Goal: Task Accomplishment & Management: Manage account settings

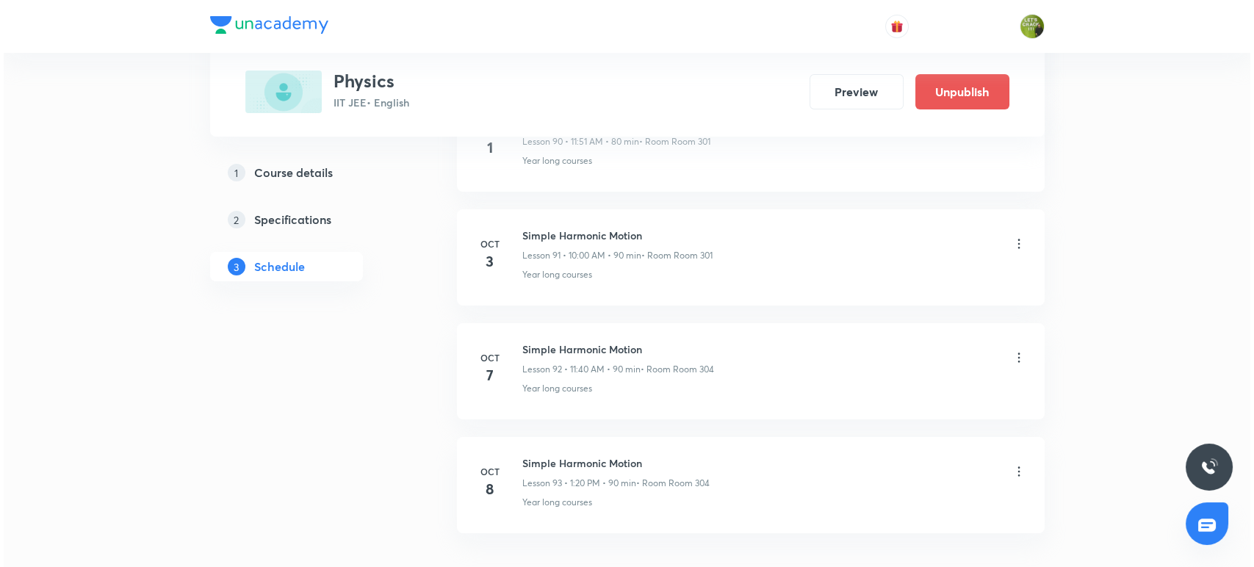
scroll to position [11187, 0]
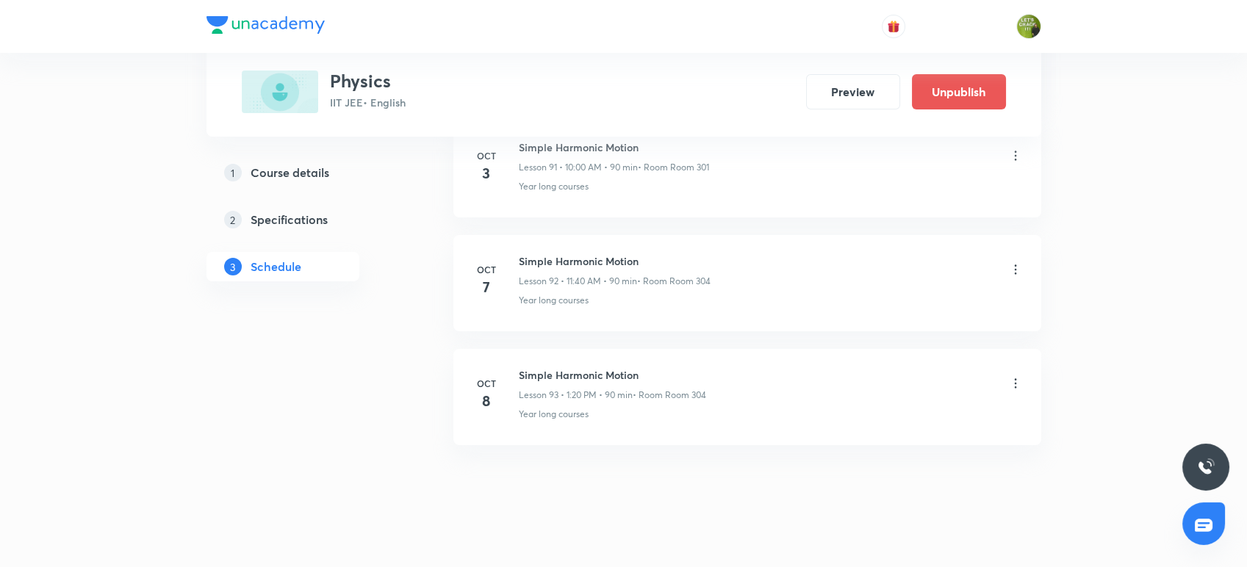
click at [1016, 376] on icon at bounding box center [1015, 383] width 15 height 15
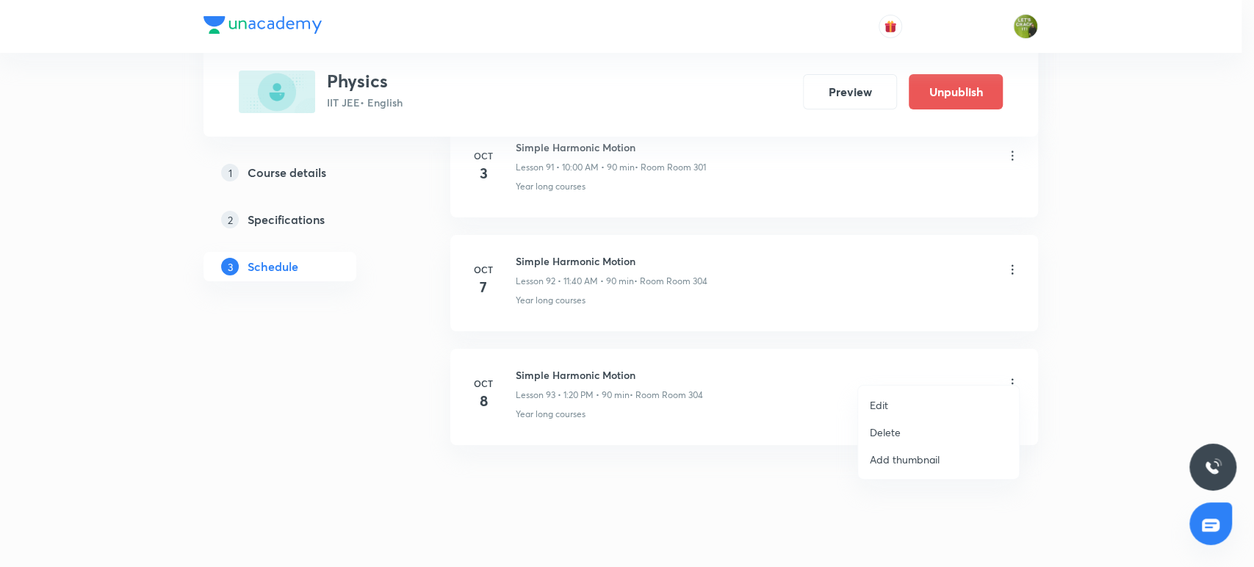
click at [902, 402] on li "Edit" at bounding box center [938, 405] width 161 height 27
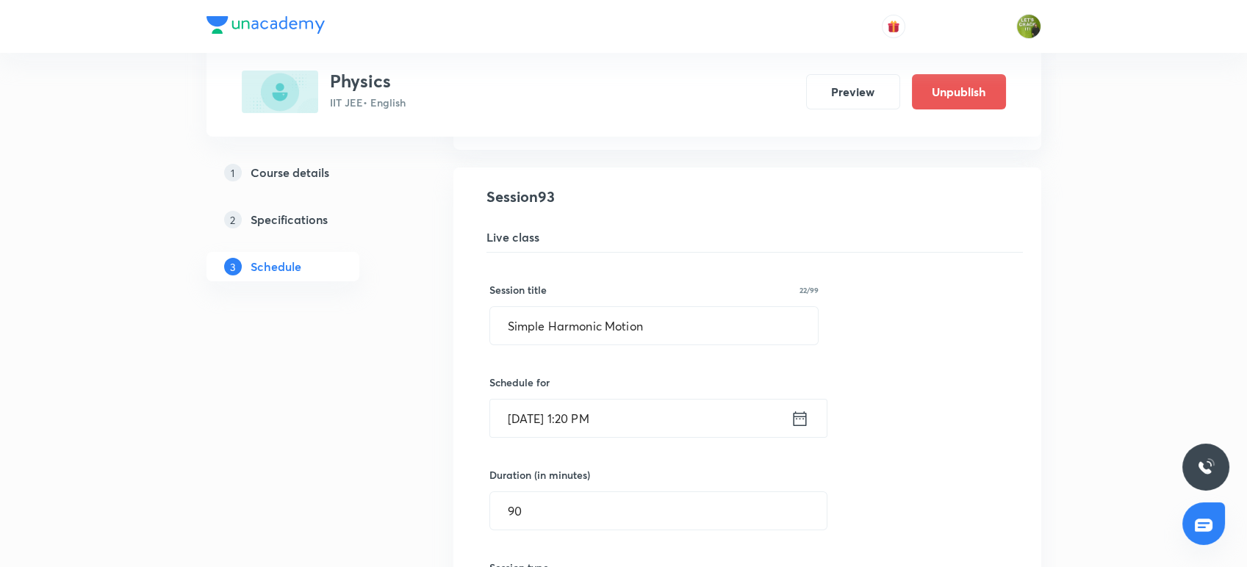
scroll to position [10610, 0]
click at [694, 402] on input "[DATE] 1:20 PM" at bounding box center [640, 419] width 301 height 37
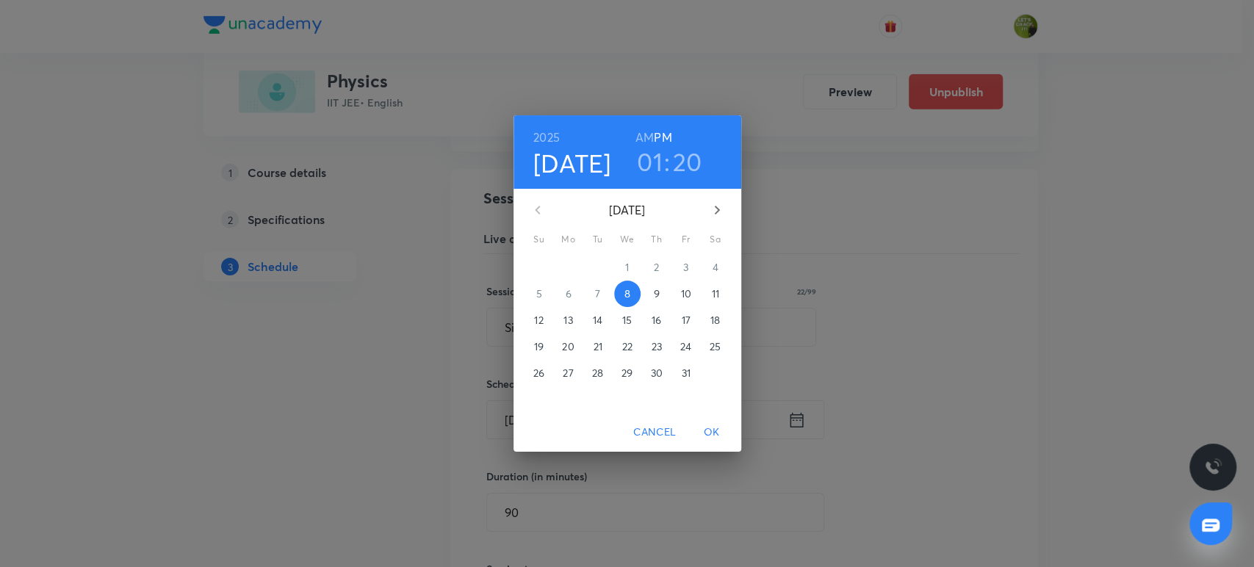
click at [654, 170] on h3 "01" at bounding box center [650, 161] width 26 height 31
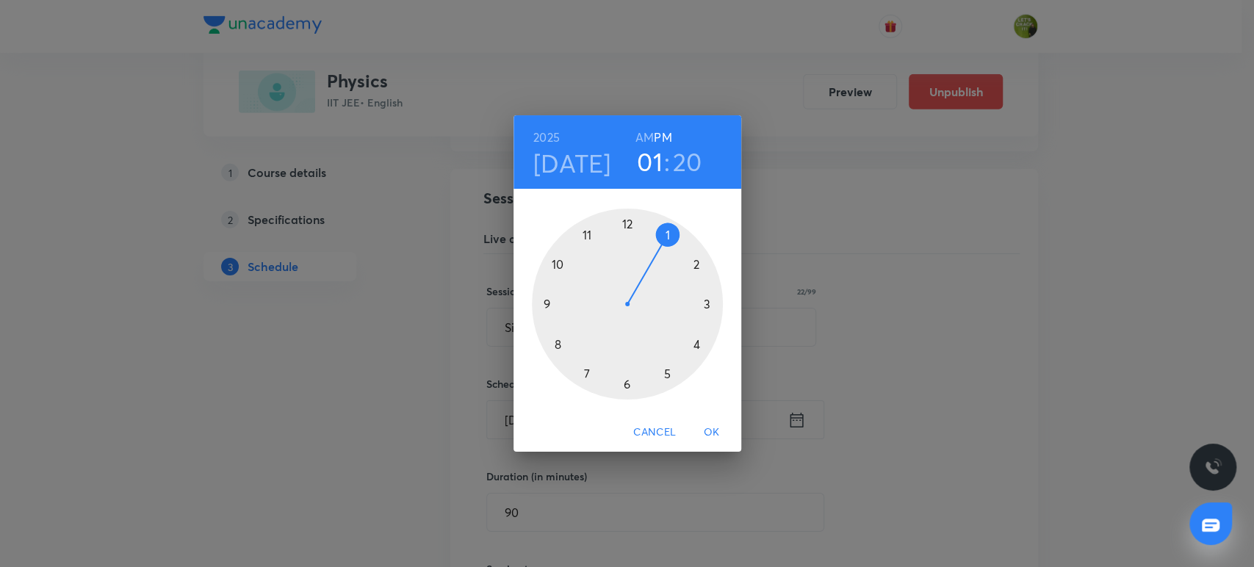
click at [560, 265] on div at bounding box center [627, 304] width 191 height 191
click at [702, 326] on div at bounding box center [627, 304] width 191 height 191
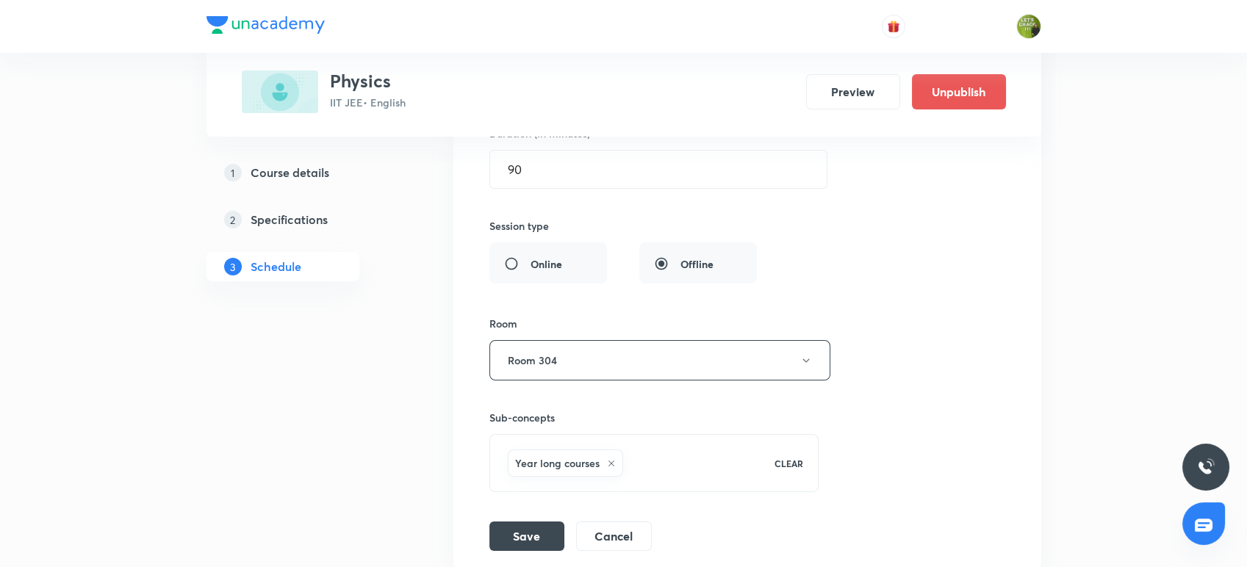
scroll to position [10965, 0]
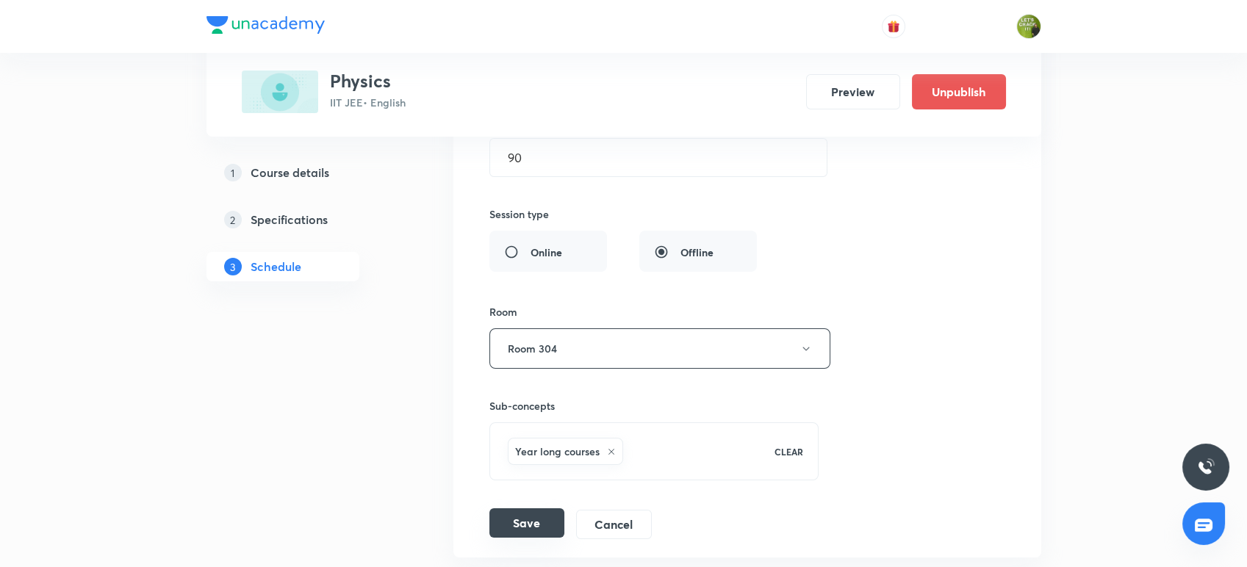
click at [511, 510] on button "Save" at bounding box center [526, 523] width 75 height 29
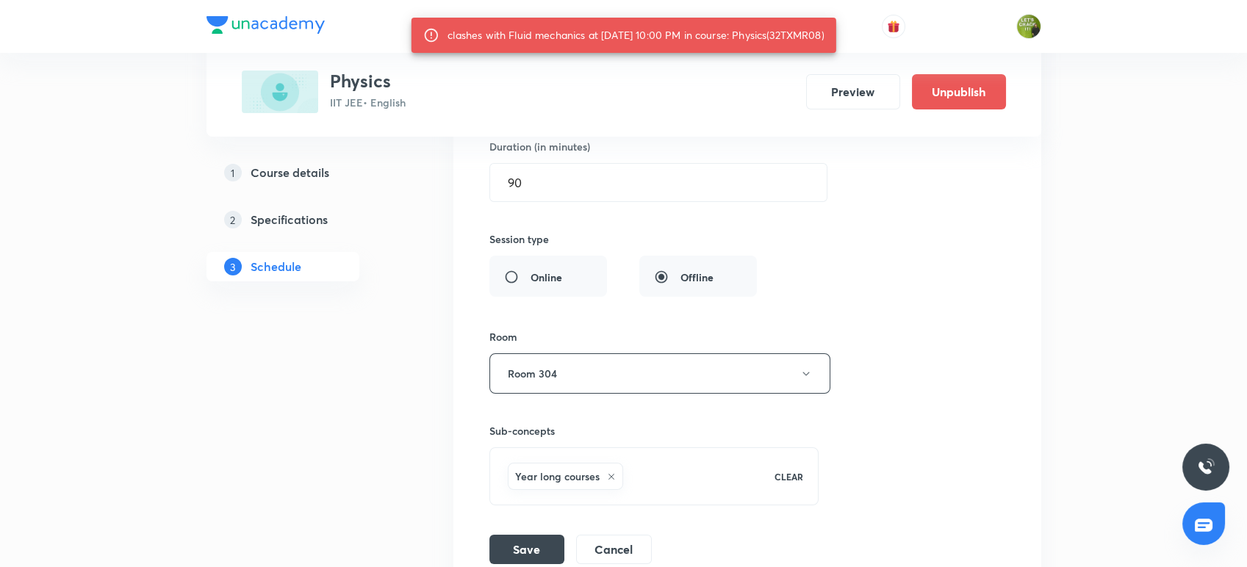
drag, startPoint x: 783, startPoint y: 35, endPoint x: 834, endPoint y: 40, distance: 51.7
click at [824, 40] on div "clashes with Fluid mechanics at 08 Oct 2025 10:00 PM in course: Physics(32TXMR0…" at bounding box center [636, 35] width 376 height 26
copy div "32TXMR08"
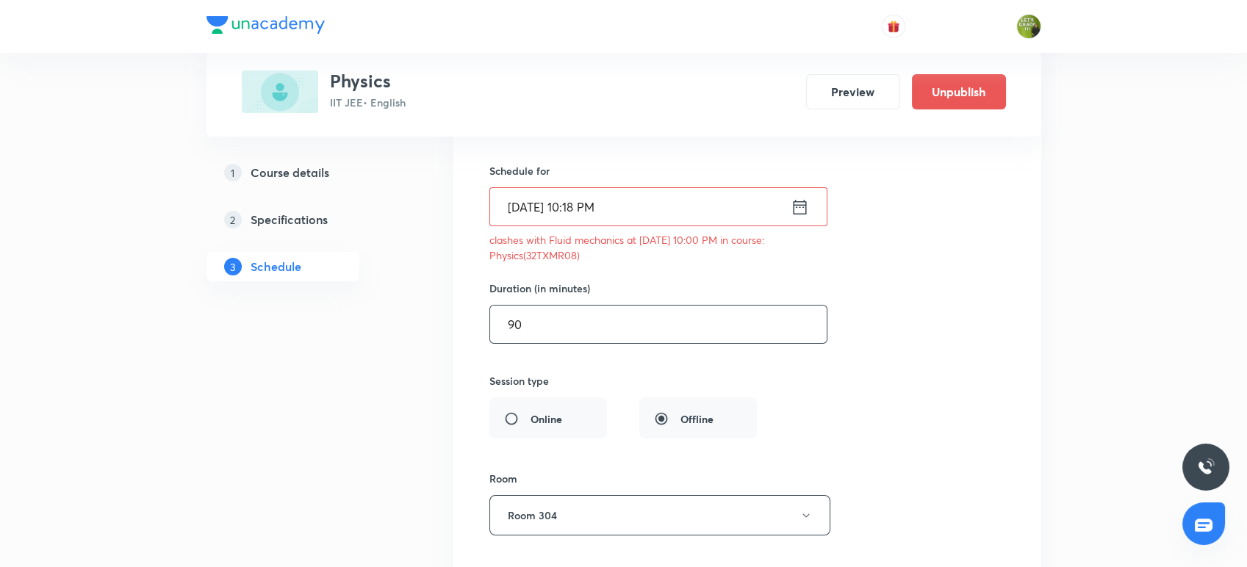
drag, startPoint x: 536, startPoint y: 308, endPoint x: 485, endPoint y: 312, distance: 50.8
click at [485, 312] on div "Simple Harmonic Motion Lesson 93 • Room Room 304 Year long courses Session 93 L…" at bounding box center [747, 340] width 551 height 732
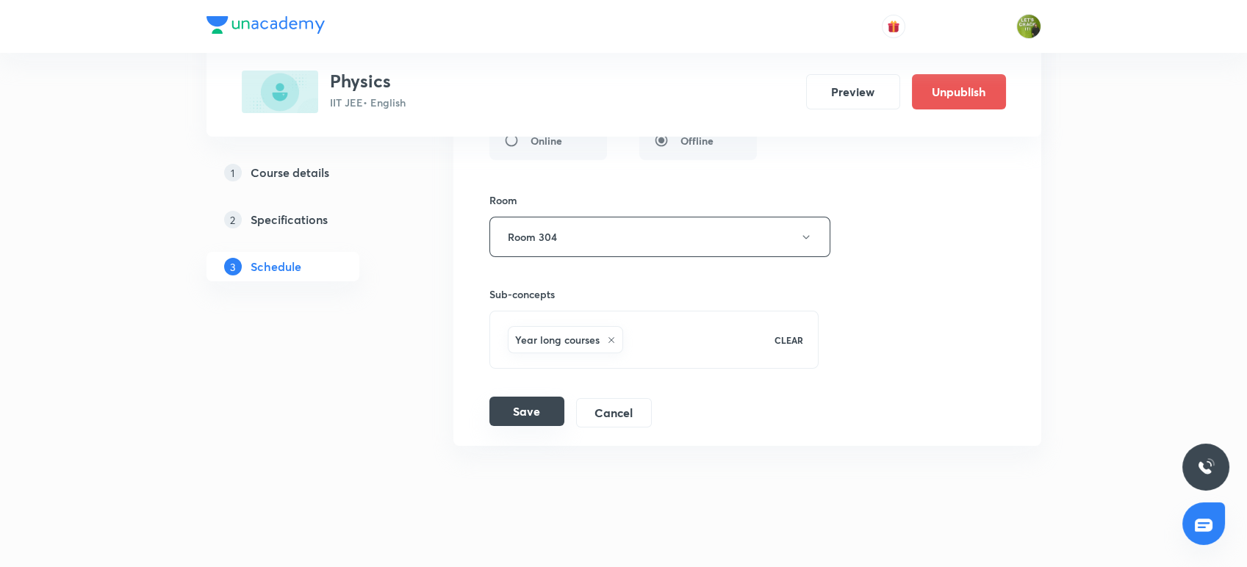
type input "60"
click at [518, 397] on button "Save" at bounding box center [526, 411] width 75 height 29
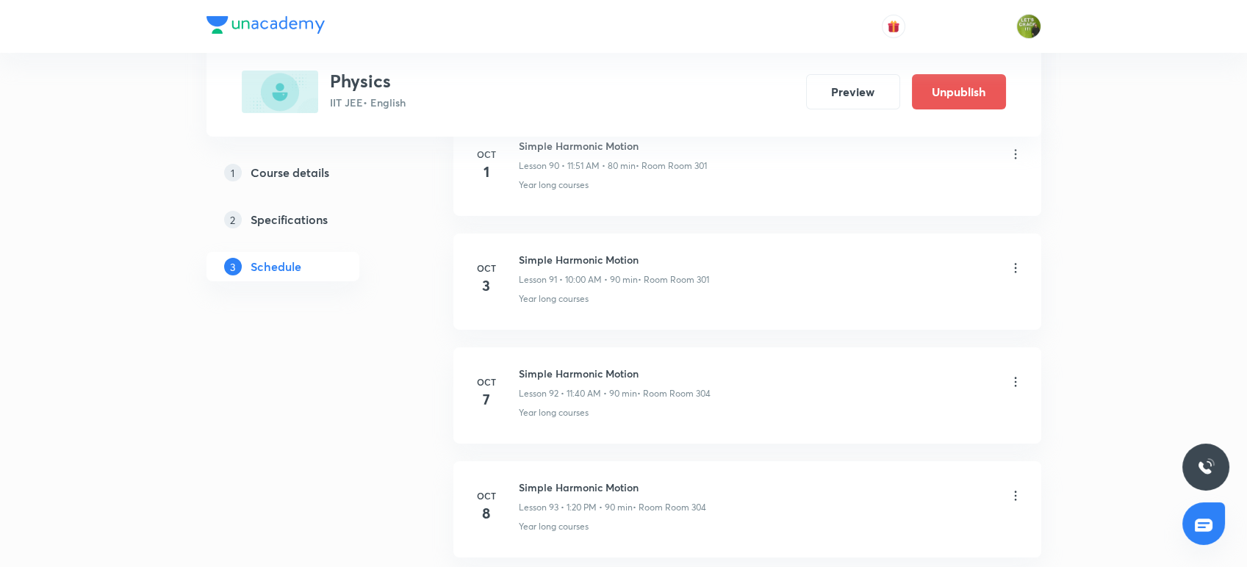
scroll to position [10512, 0]
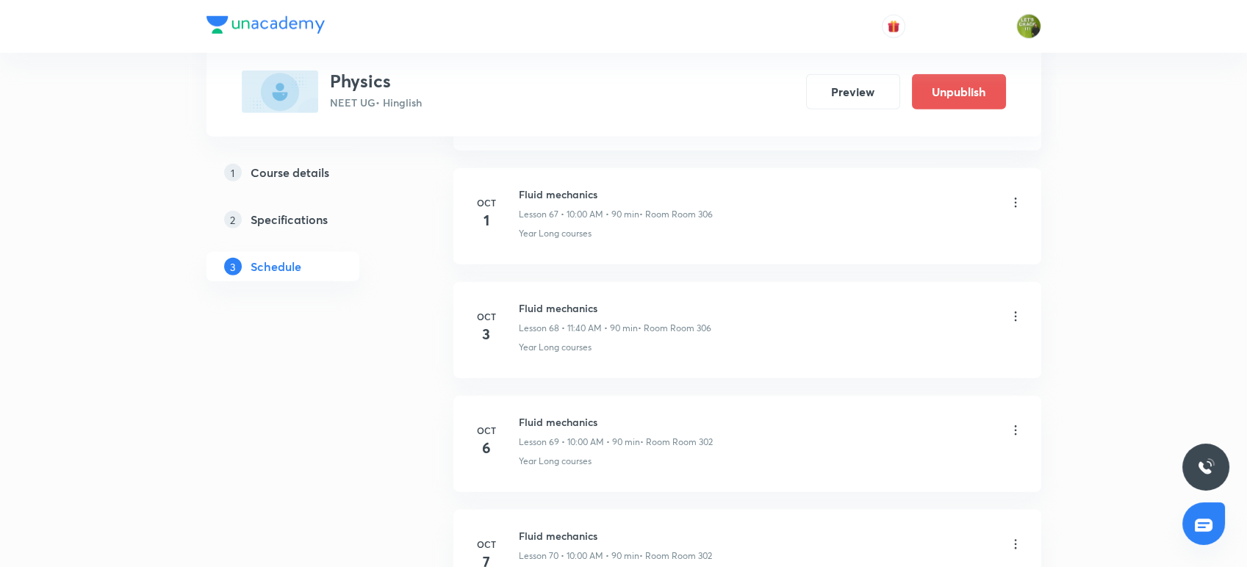
scroll to position [8684, 0]
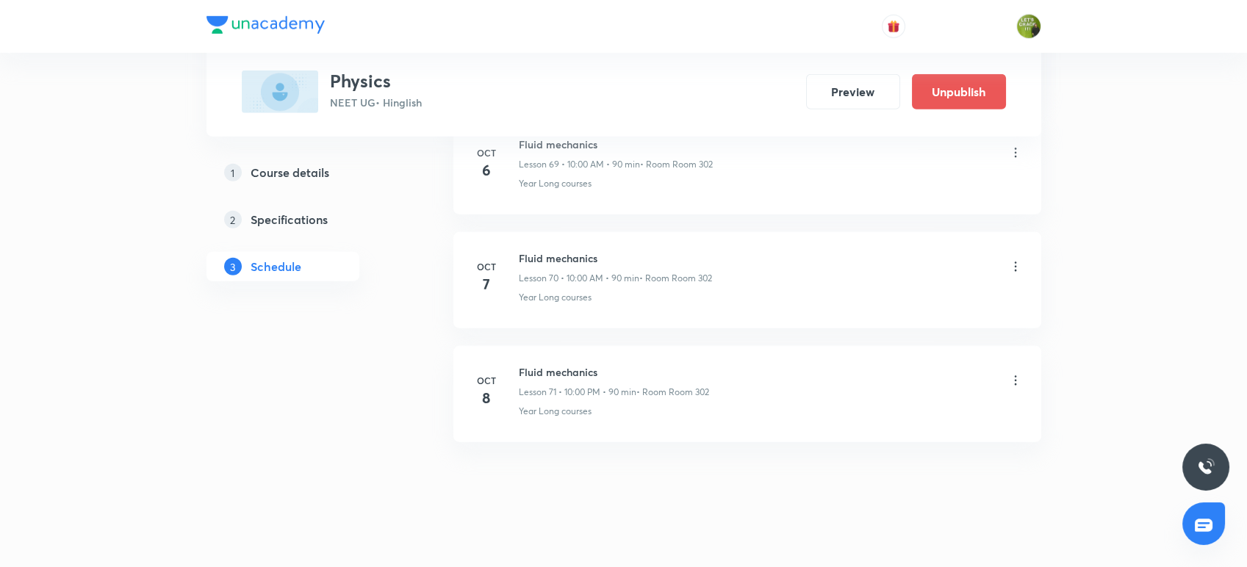
click at [1016, 373] on icon at bounding box center [1015, 380] width 15 height 15
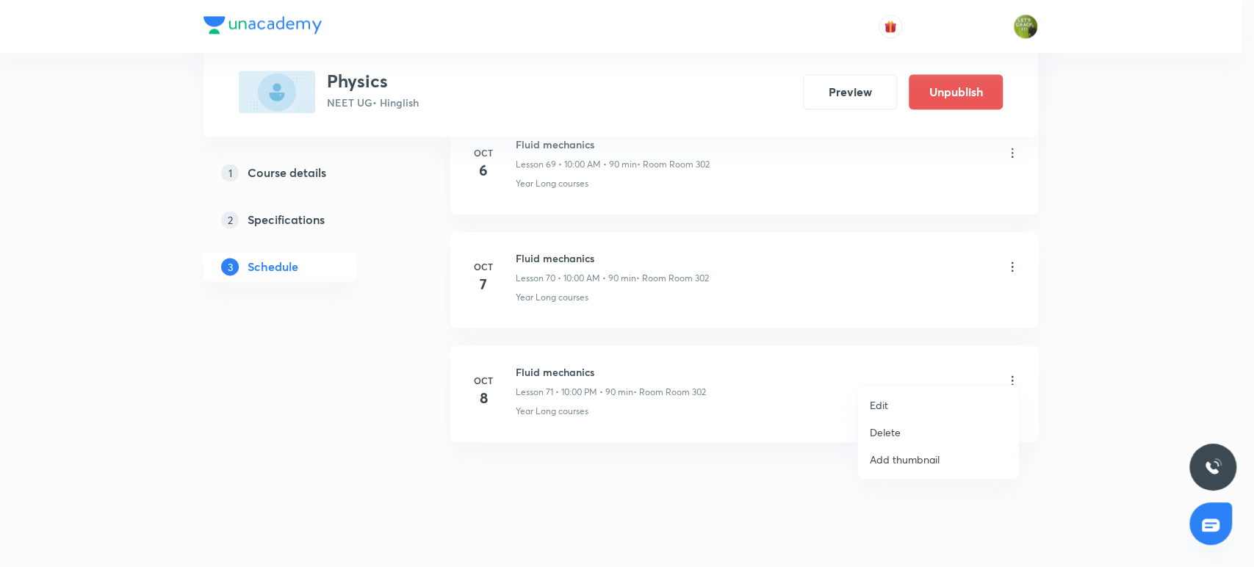
click at [900, 434] on li "Delete" at bounding box center [938, 432] width 161 height 27
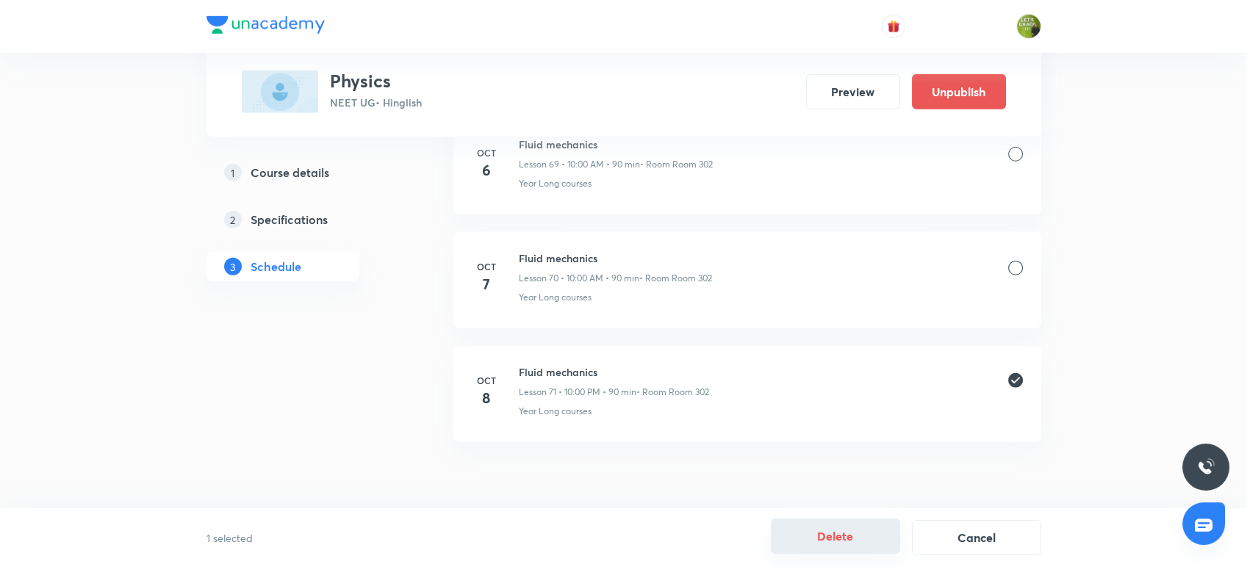
click at [820, 545] on button "Delete" at bounding box center [835, 536] width 129 height 35
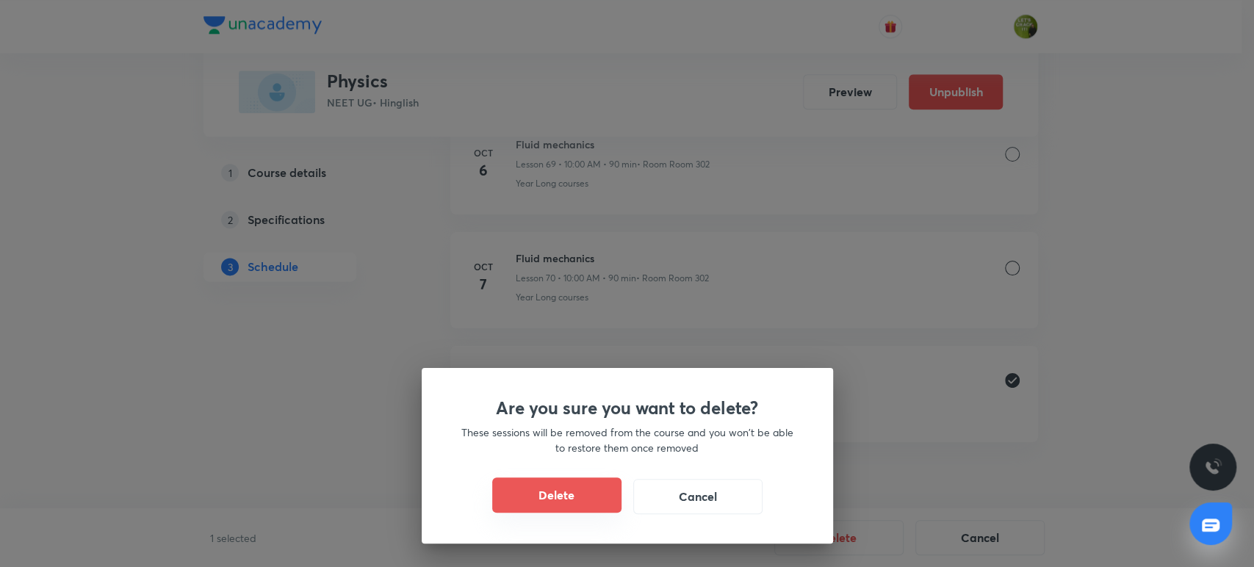
click at [561, 499] on button "Delete" at bounding box center [556, 495] width 129 height 35
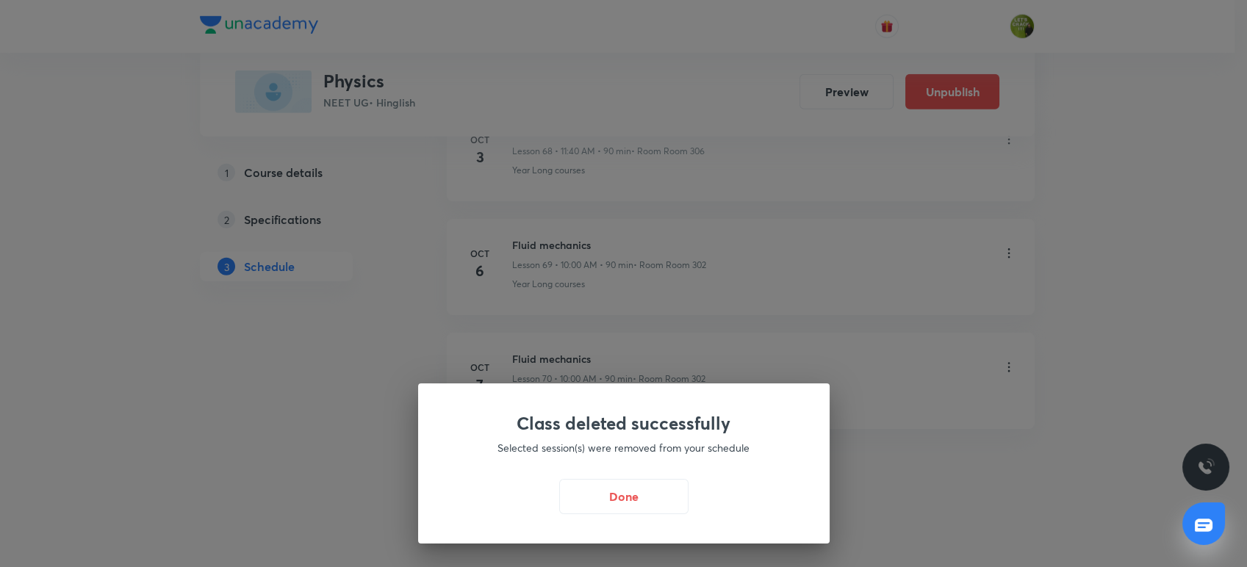
scroll to position [8571, 0]
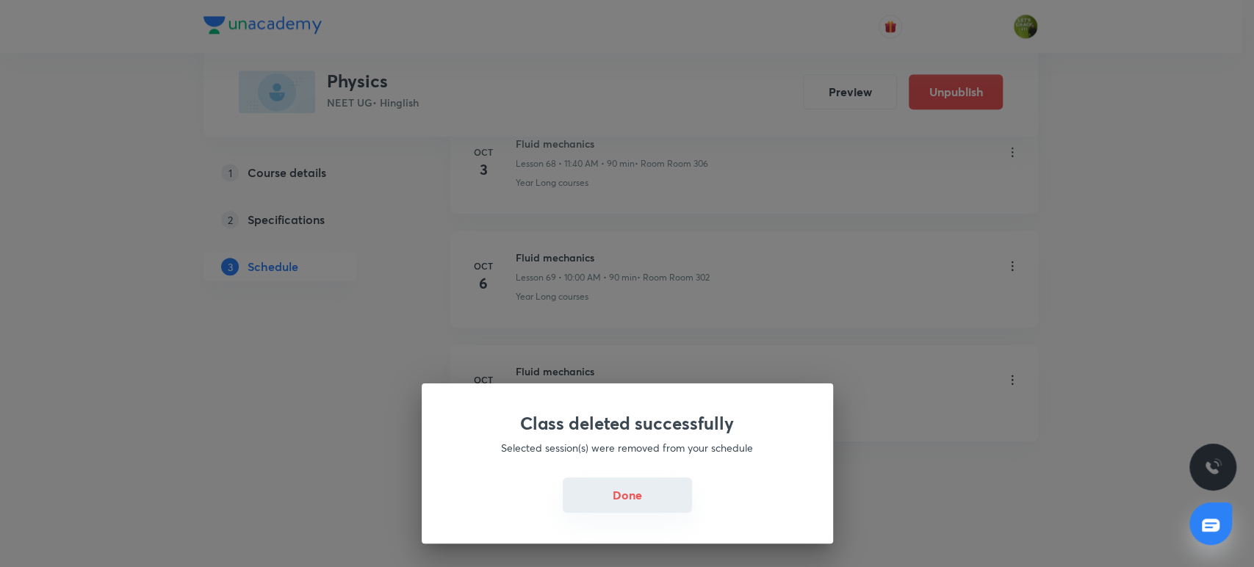
click at [615, 495] on button "Done" at bounding box center [627, 495] width 129 height 35
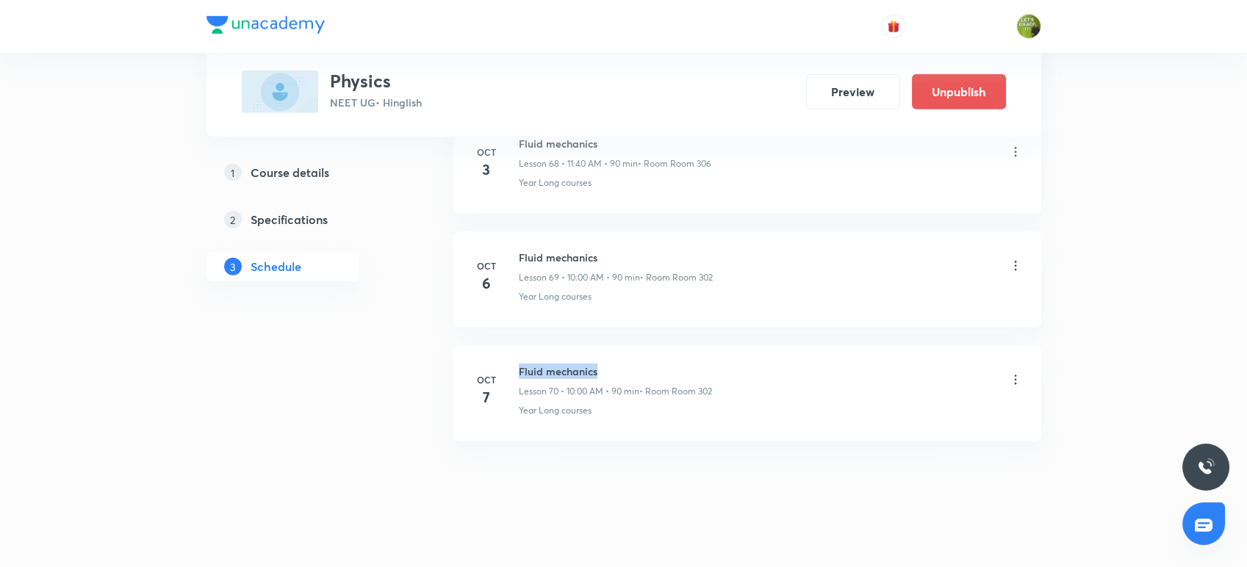
drag, startPoint x: 600, startPoint y: 362, endPoint x: 517, endPoint y: 351, distance: 83.9
click at [517, 351] on li "[DATE] Fluid mechanics Lesson 70 • 10:00 AM • 90 min • Room Room 302 Year Long …" at bounding box center [747, 393] width 588 height 96
copy h6 "Fluid mechanics"
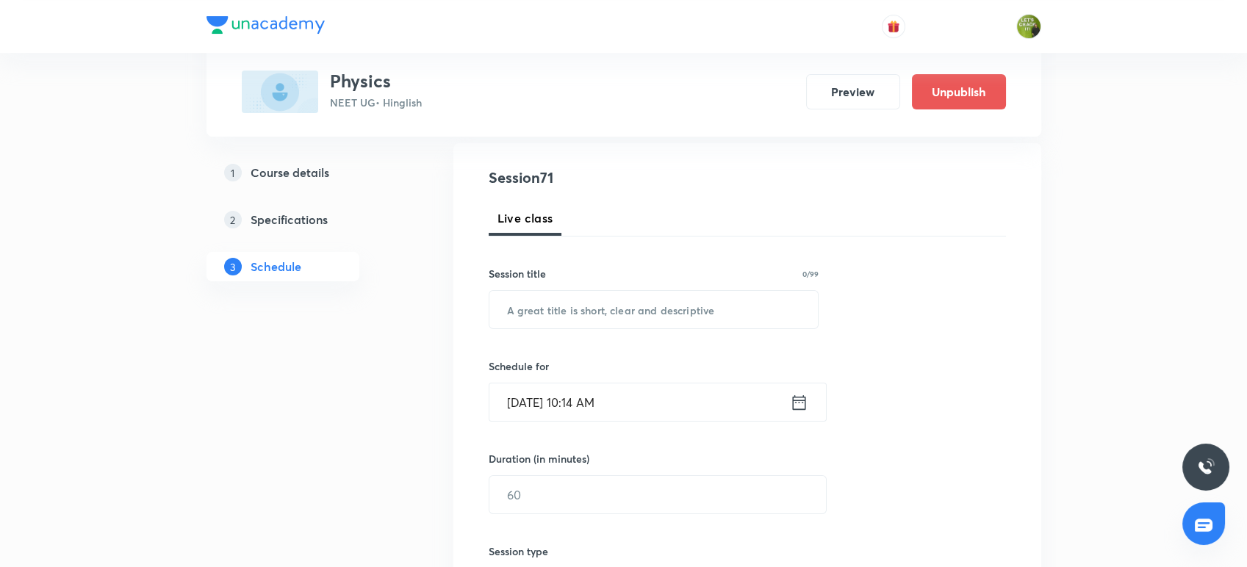
scroll to position [153, 0]
click at [520, 311] on input "text" at bounding box center [653, 307] width 329 height 37
paste input "Fluid mechanics"
type input "Fluid mechanics"
click at [808, 398] on div "[DATE] 10:14 AM ​" at bounding box center [658, 400] width 338 height 39
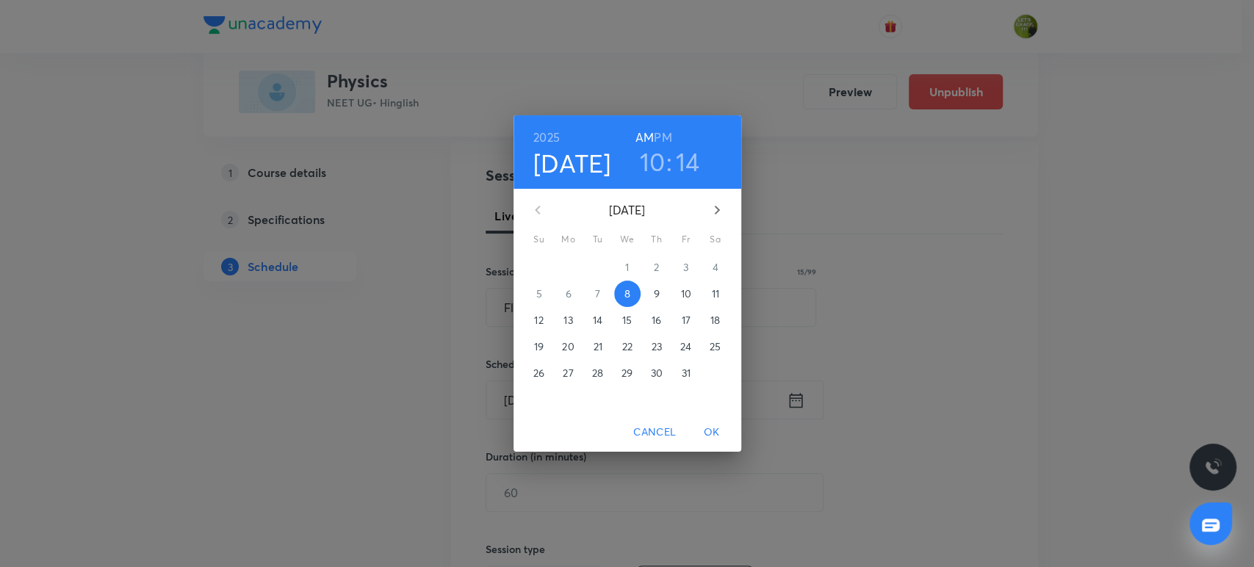
click at [661, 140] on h6 "PM" at bounding box center [663, 137] width 18 height 21
click at [658, 151] on h3 "10" at bounding box center [653, 161] width 26 height 31
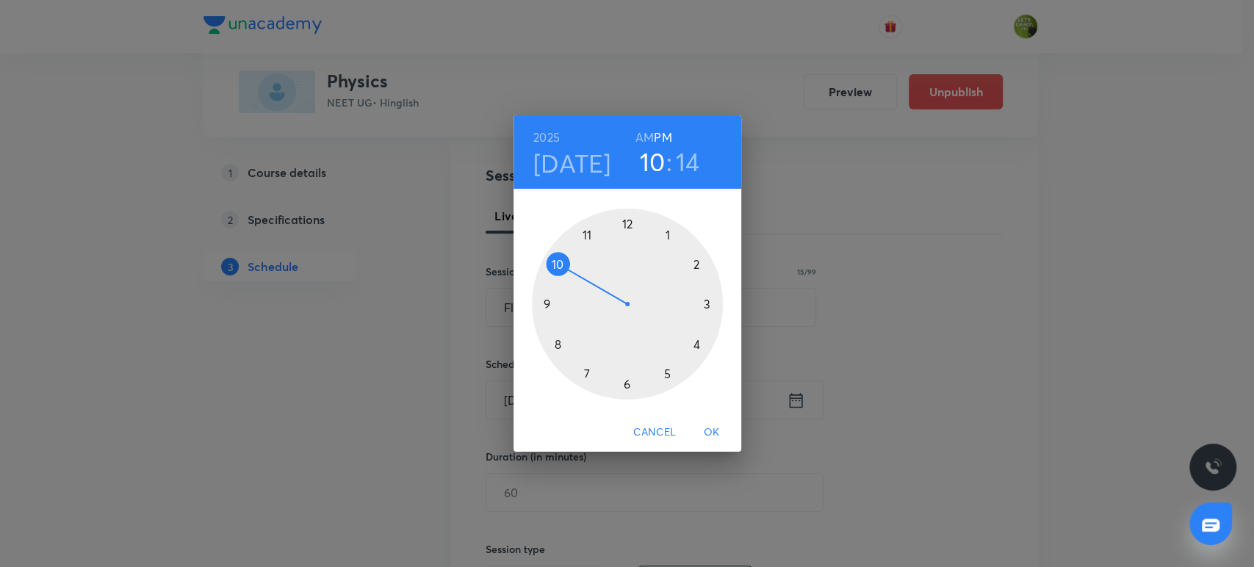
click at [670, 236] on div at bounding box center [627, 304] width 191 height 191
click at [700, 346] on div at bounding box center [627, 304] width 191 height 191
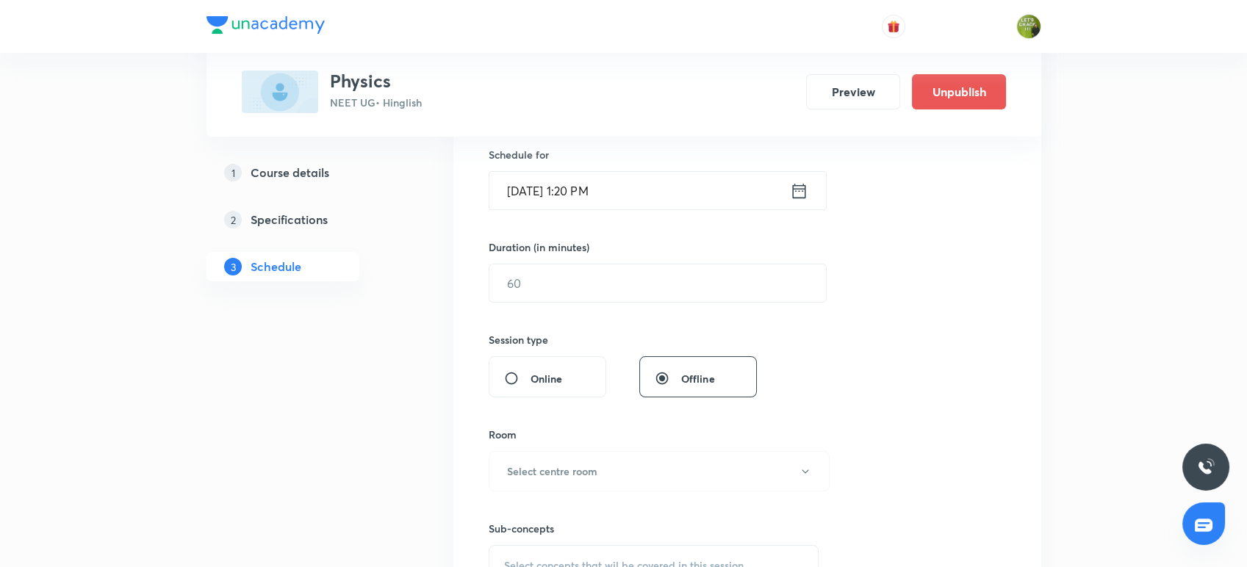
scroll to position [362, 0]
click at [600, 265] on div "​" at bounding box center [658, 284] width 338 height 39
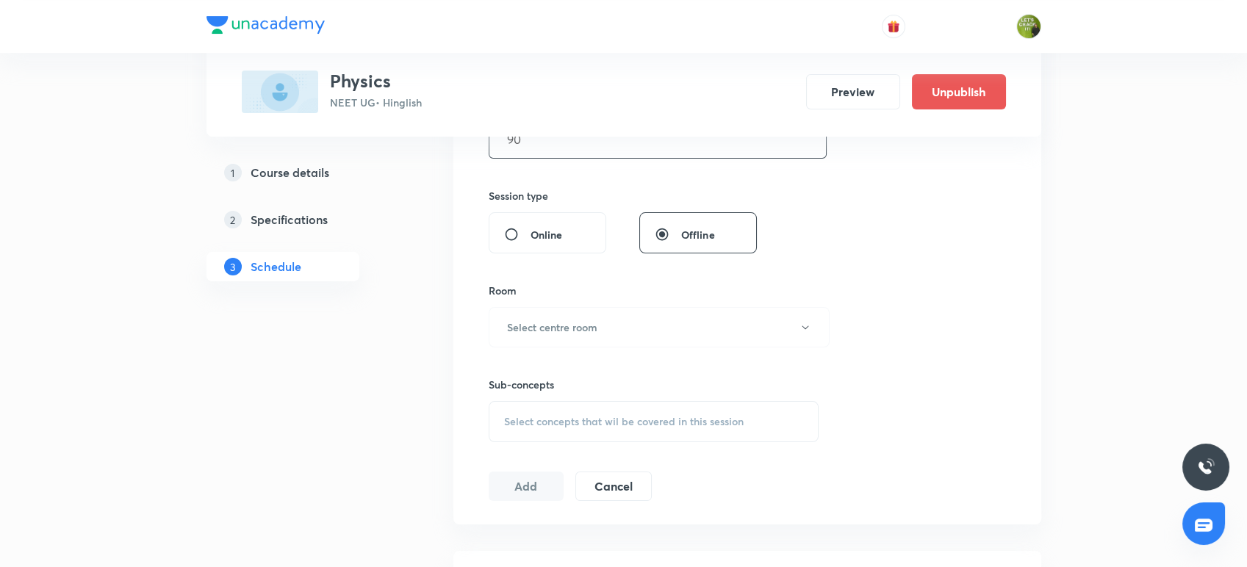
scroll to position [509, 0]
type input "90"
click at [531, 328] on h6 "Select centre room" at bounding box center [552, 324] width 90 height 15
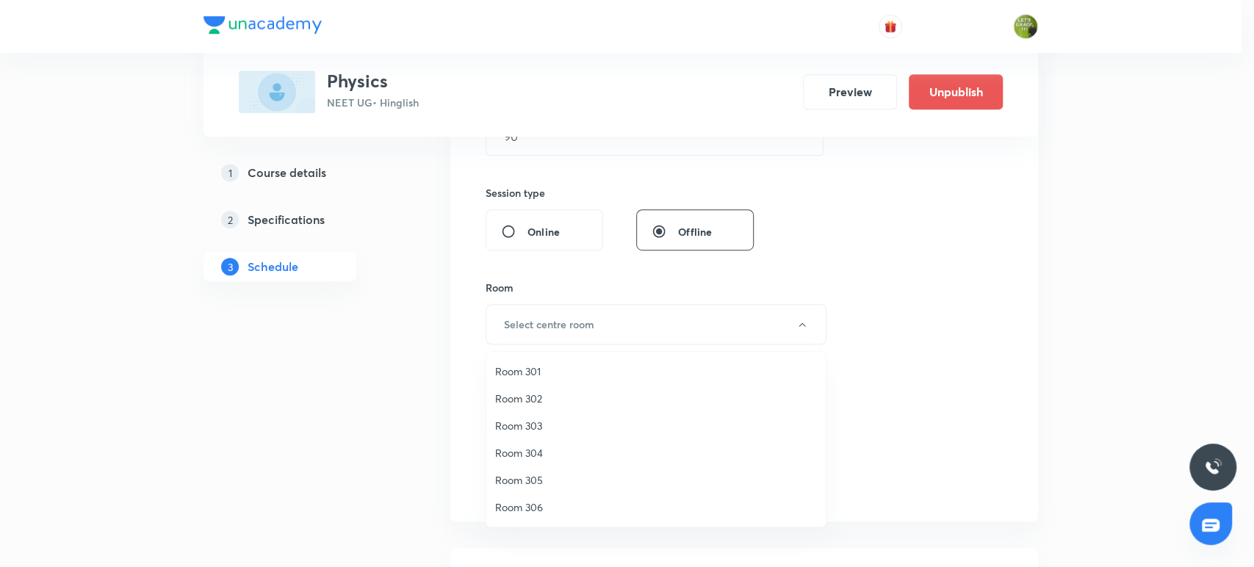
click at [536, 465] on li "Room 304" at bounding box center [655, 452] width 339 height 27
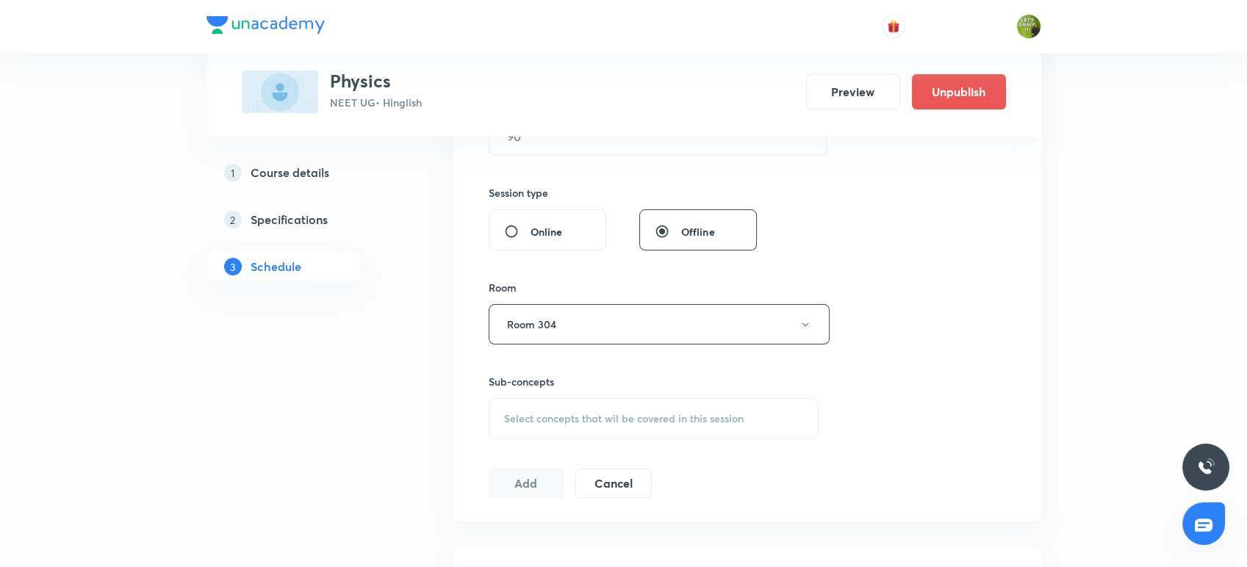
click at [575, 413] on span "Select concepts that wil be covered in this session" at bounding box center [624, 419] width 240 height 12
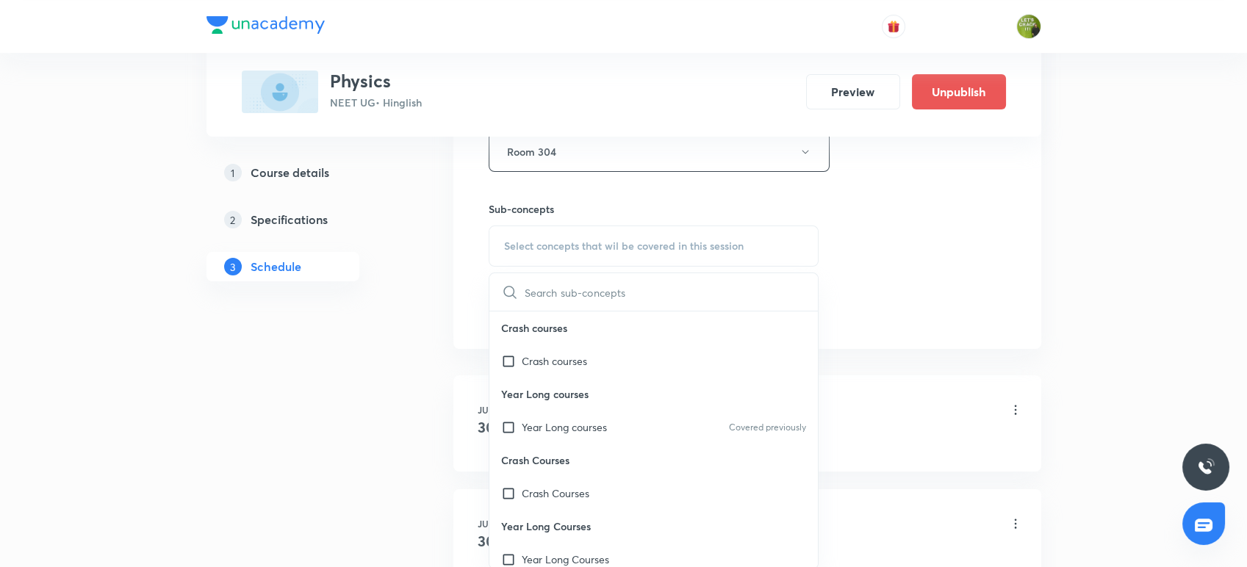
scroll to position [686, 0]
click at [567, 413] on div "Year Long courses Covered previously" at bounding box center [653, 422] width 329 height 33
checkbox input "true"
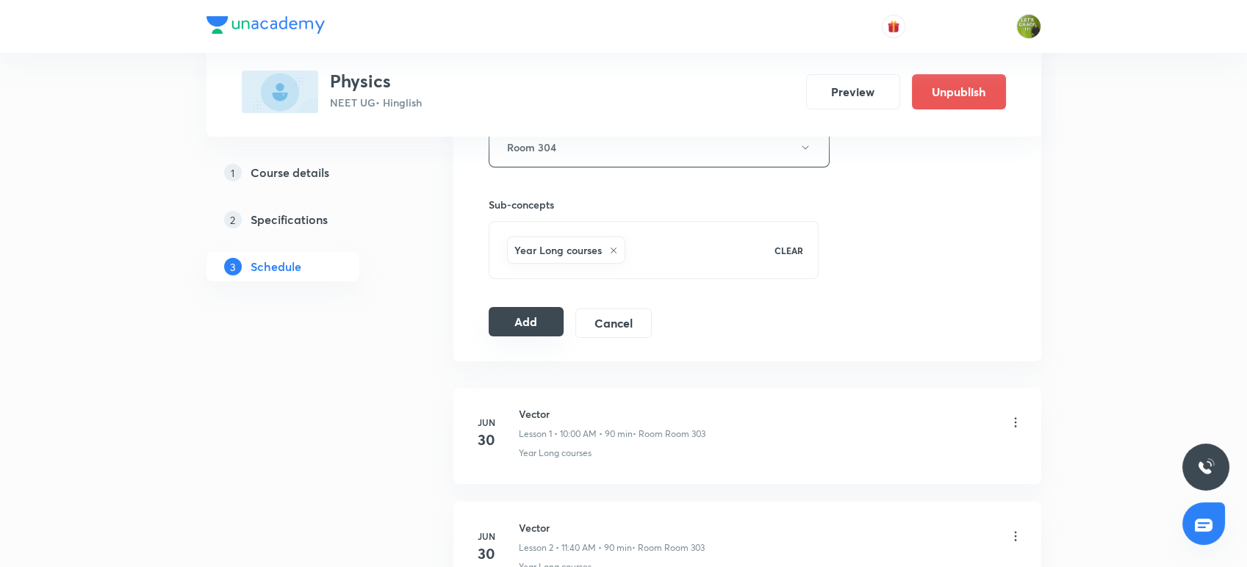
click at [502, 322] on button "Add" at bounding box center [527, 321] width 76 height 29
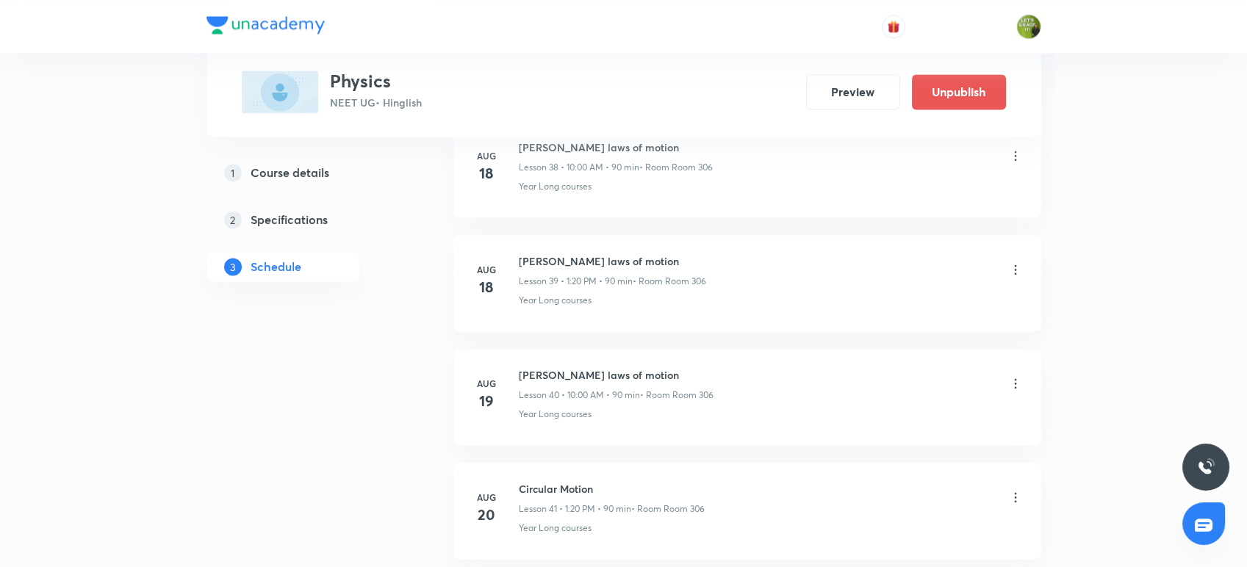
scroll to position [4286, 0]
